Goal: Task Accomplishment & Management: Use online tool/utility

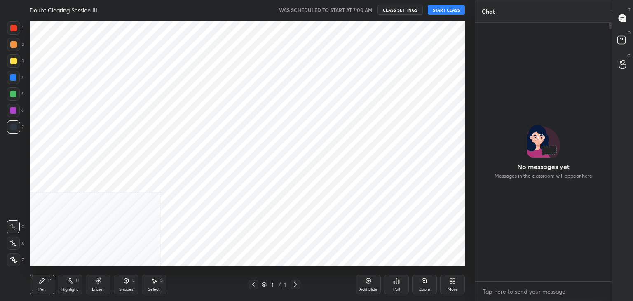
scroll to position [40930, 40737]
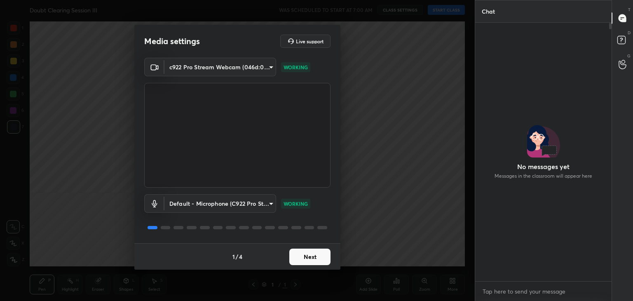
click at [322, 252] on button "Next" at bounding box center [309, 256] width 41 height 16
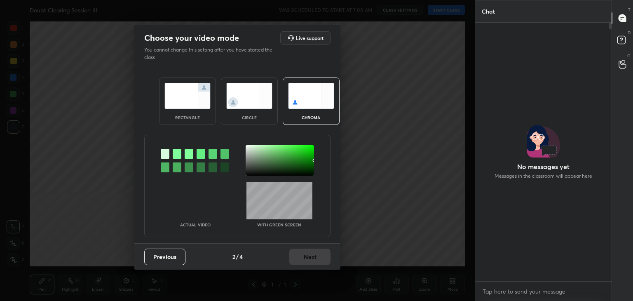
click at [177, 152] on div at bounding box center [177, 154] width 9 height 10
click at [249, 146] on div at bounding box center [279, 160] width 68 height 30
click at [250, 147] on div at bounding box center [279, 160] width 68 height 30
click at [296, 251] on button "Next" at bounding box center [309, 256] width 41 height 16
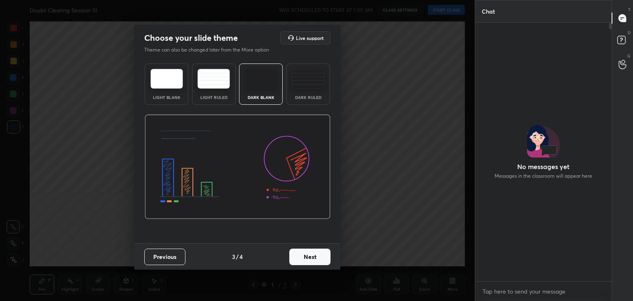
click at [296, 251] on button "Next" at bounding box center [309, 256] width 41 height 16
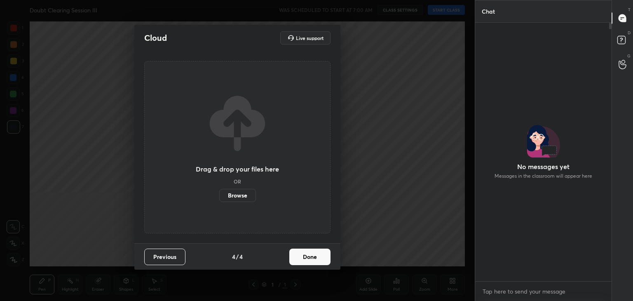
click at [296, 251] on button "Done" at bounding box center [309, 256] width 41 height 16
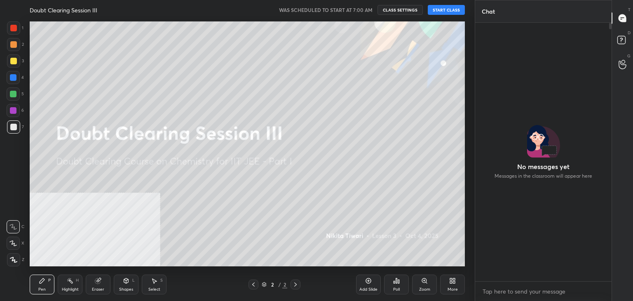
click at [449, 9] on button "START CLASS" at bounding box center [445, 10] width 37 height 10
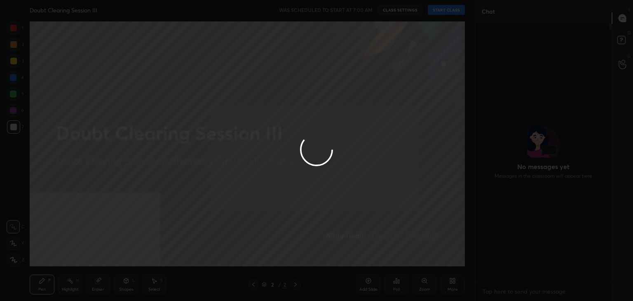
type textarea "x"
click at [449, 9] on div at bounding box center [316, 150] width 633 height 301
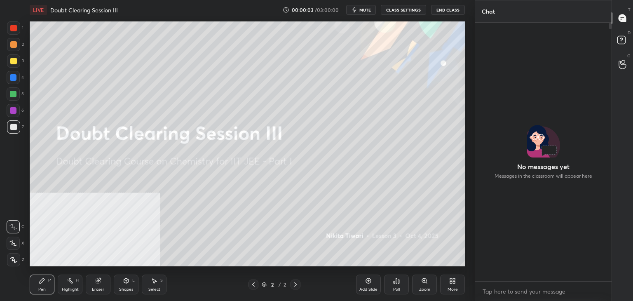
click at [449, 9] on button "End Class" at bounding box center [448, 10] width 34 height 10
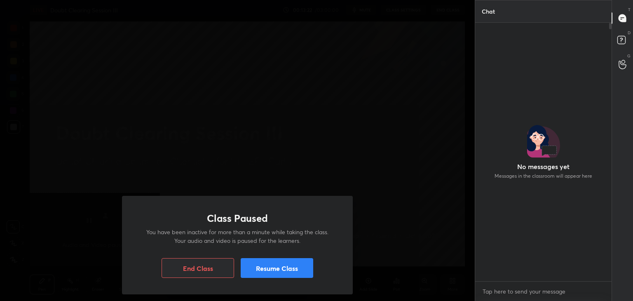
click at [287, 262] on button "Resume Class" at bounding box center [276, 268] width 72 height 20
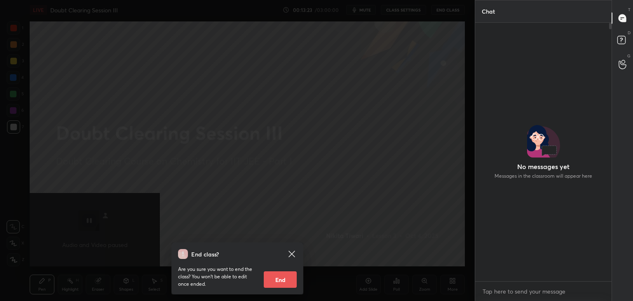
click at [290, 256] on icon at bounding box center [291, 253] width 6 height 6
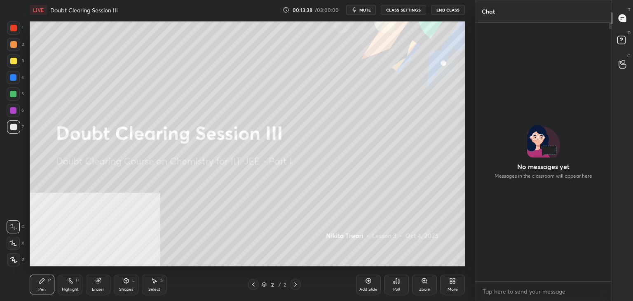
click at [13, 28] on div at bounding box center [13, 28] width 7 height 7
click at [359, 6] on button "mute" at bounding box center [361, 10] width 30 height 10
